Goal: Check status: Check status

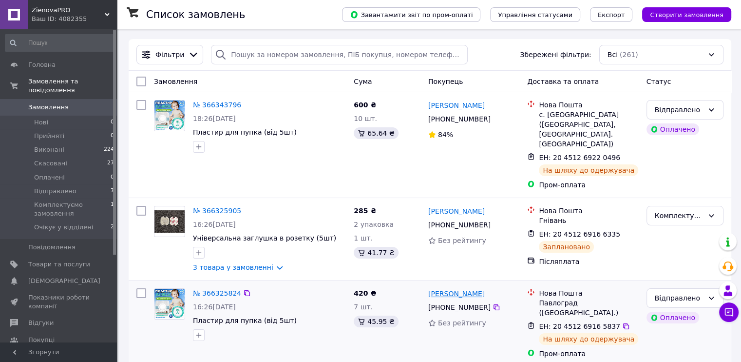
drag, startPoint x: 507, startPoint y: 286, endPoint x: 429, endPoint y: 288, distance: 78.0
click at [429, 288] on div "[PERSON_NAME]" at bounding box center [456, 293] width 58 height 12
copy link "[PERSON_NAME]"
click at [493, 303] on icon at bounding box center [497, 307] width 8 height 8
click at [541, 298] on div "Павлоград ([GEOGRAPHIC_DATA].)" at bounding box center [588, 307] width 99 height 19
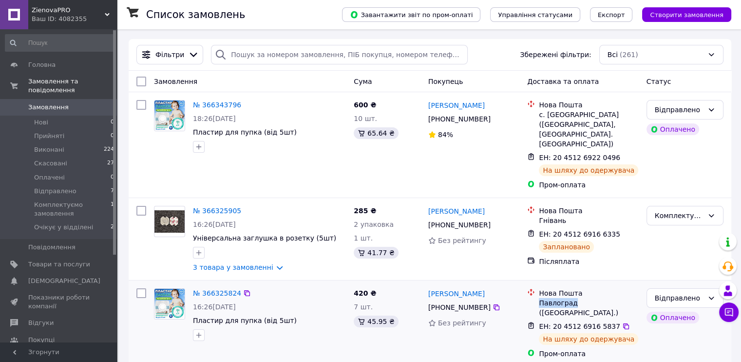
drag, startPoint x: 538, startPoint y: 295, endPoint x: 571, endPoint y: 292, distance: 33.3
click at [571, 292] on div "Нова Пошта Павлоград ([GEOGRAPHIC_DATA].)" at bounding box center [588, 302] width 103 height 29
copy div "[GEOGRAPHIC_DATA]"
click at [271, 263] on link "3 товара у замовленні" at bounding box center [233, 267] width 80 height 8
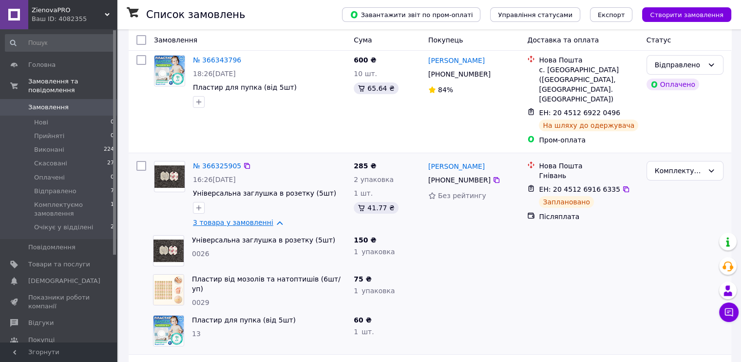
scroll to position [49, 0]
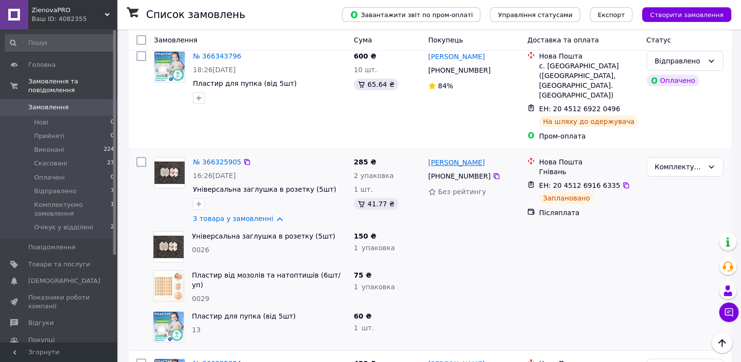
drag, startPoint x: 499, startPoint y: 154, endPoint x: 429, endPoint y: 154, distance: 70.2
click at [429, 156] on div "[PERSON_NAME]" at bounding box center [474, 162] width 94 height 12
copy link "[PERSON_NAME]"
click at [493, 172] on icon at bounding box center [497, 176] width 8 height 8
drag, startPoint x: 540, startPoint y: 165, endPoint x: 561, endPoint y: 161, distance: 21.9
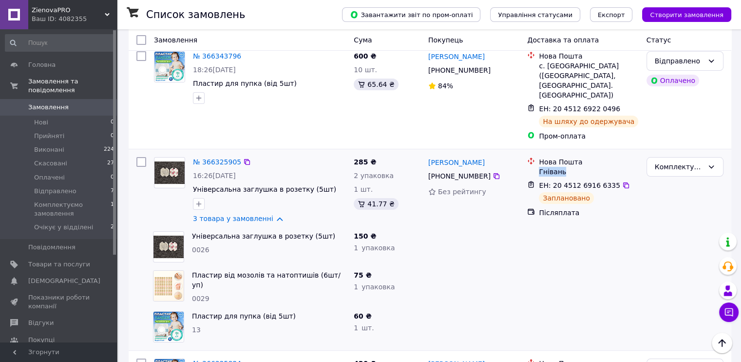
click at [561, 167] on div "Гнівань" at bounding box center [588, 172] width 99 height 10
copy div "Гнівань"
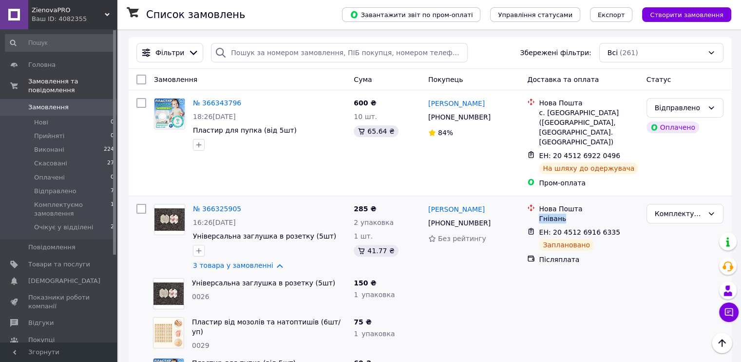
scroll to position [0, 0]
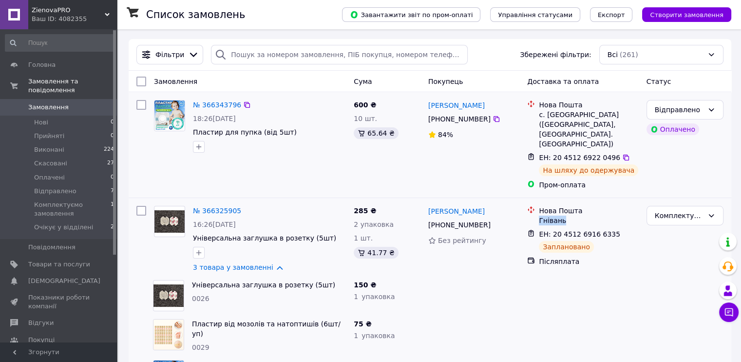
drag, startPoint x: 480, startPoint y: 110, endPoint x: 427, endPoint y: 110, distance: 53.1
click at [427, 110] on div "[PERSON_NAME]" at bounding box center [474, 105] width 94 height 12
copy link "[PERSON_NAME]"
click at [494, 118] on icon at bounding box center [497, 119] width 6 height 6
drag, startPoint x: 538, startPoint y: 115, endPoint x: 577, endPoint y: 114, distance: 39.0
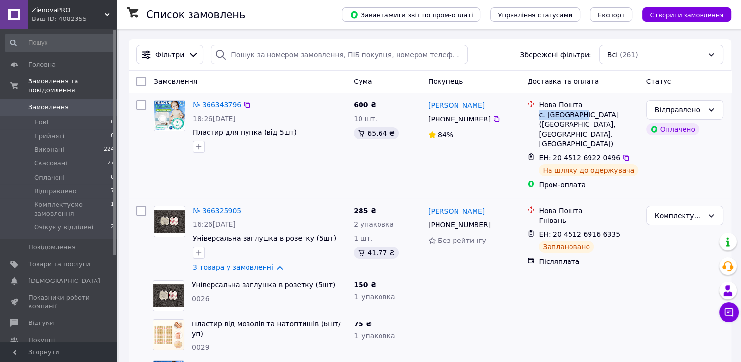
click at [577, 114] on div "Нова Пошта с. [GEOGRAPHIC_DATA] ([GEOGRAPHIC_DATA], [GEOGRAPHIC_DATA]. [GEOGRAP…" at bounding box center [588, 124] width 103 height 49
copy div "с. [GEOGRAPHIC_DATA]"
click at [382, 163] on div "600 ₴ 10 шт. 65.64 ₴" at bounding box center [387, 144] width 75 height 97
click at [214, 207] on link "№ 366325905" at bounding box center [217, 211] width 48 height 8
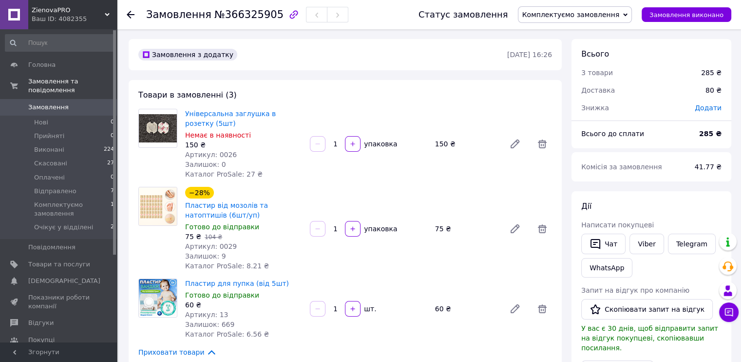
click at [697, 166] on div "41.77 ₴" at bounding box center [708, 166] width 39 height 21
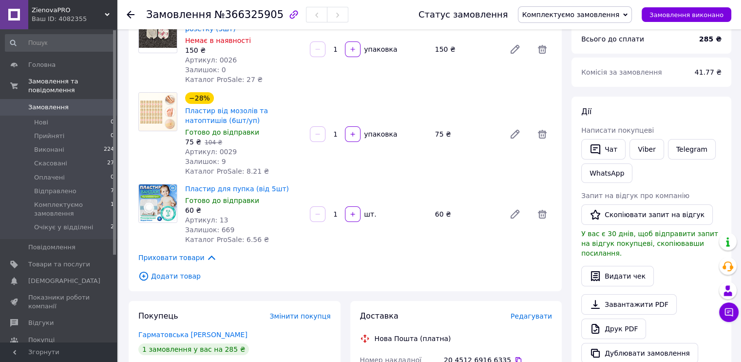
scroll to position [97, 0]
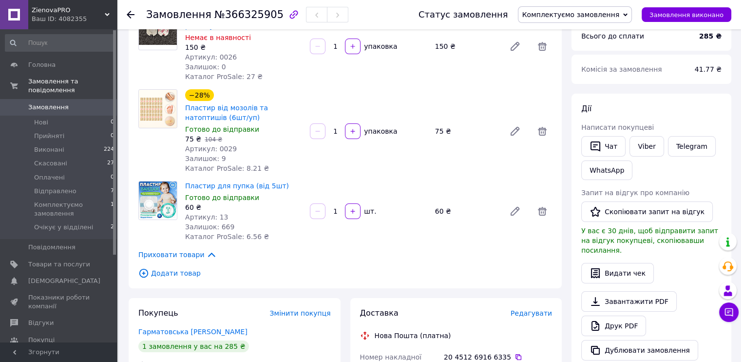
click at [704, 74] on div "41.77 ₴" at bounding box center [708, 68] width 39 height 21
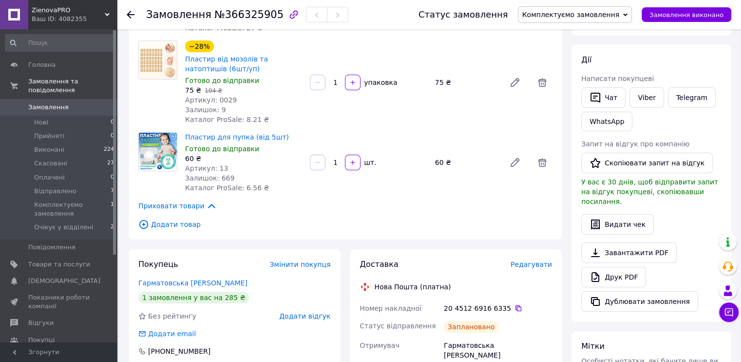
scroll to position [0, 0]
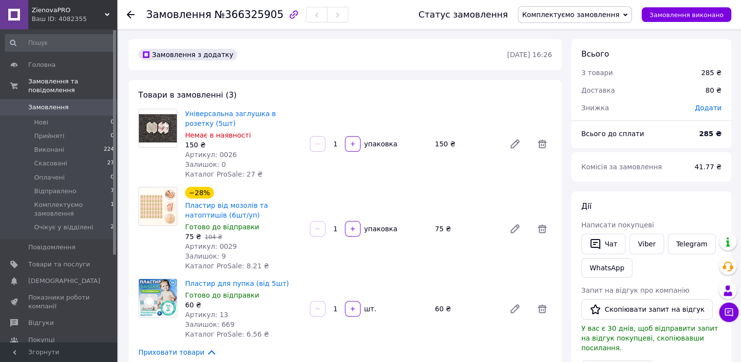
click at [133, 14] on use at bounding box center [131, 15] width 8 height 8
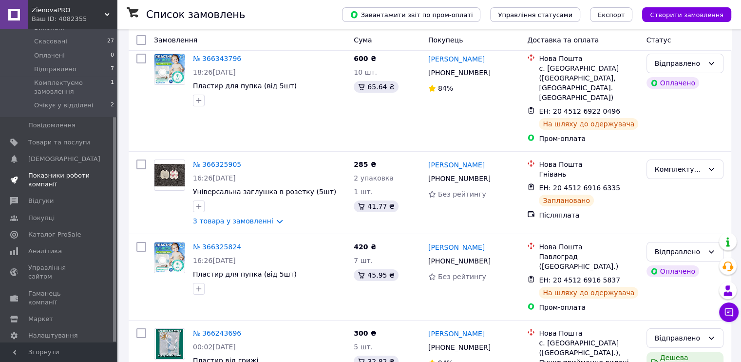
scroll to position [49, 0]
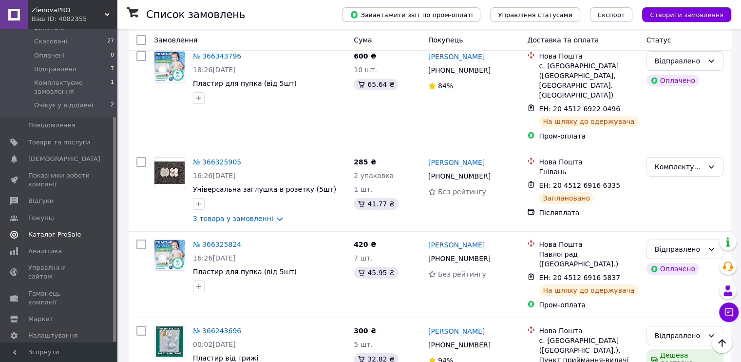
click at [46, 230] on span "Каталог ProSale" at bounding box center [54, 234] width 53 height 9
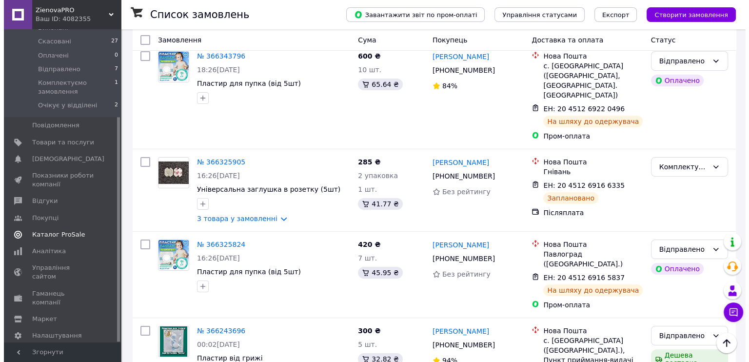
scroll to position [16, 0]
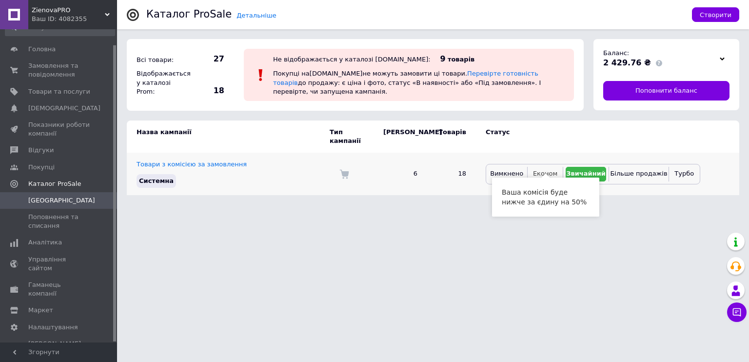
click at [545, 170] on span "Економ" at bounding box center [545, 173] width 24 height 7
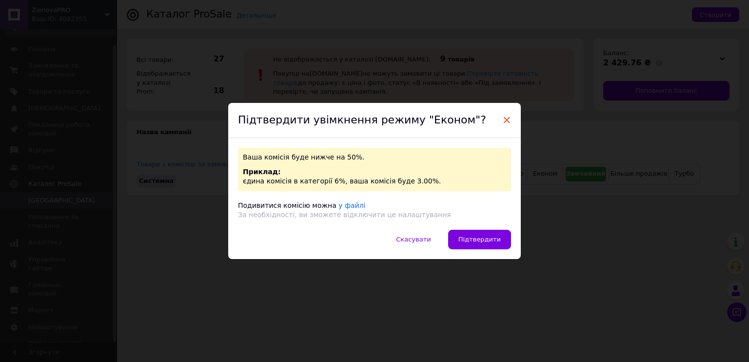
click at [503, 120] on span "×" at bounding box center [506, 120] width 9 height 17
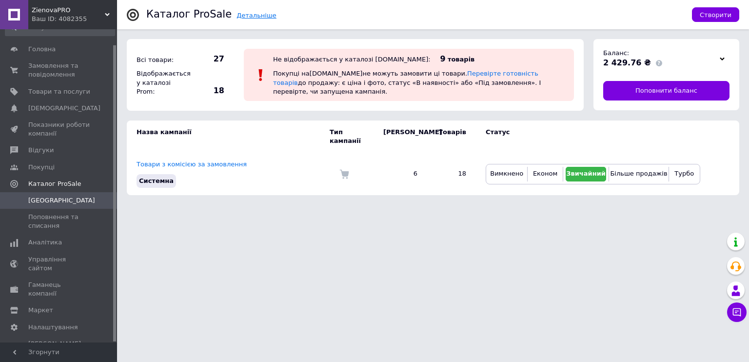
click at [244, 16] on link "Детальніше" at bounding box center [256, 15] width 40 height 7
